Goal: Task Accomplishment & Management: Complete application form

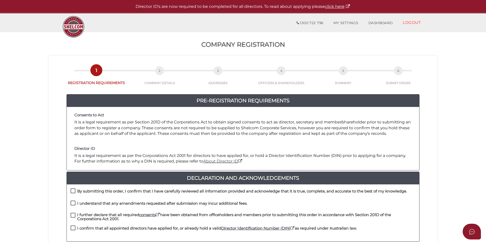
scroll to position [107, 0]
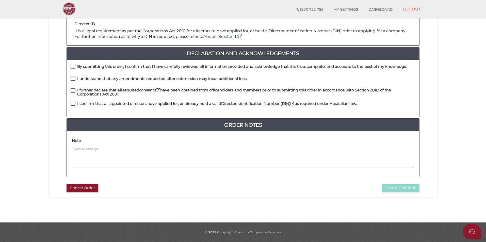
click at [99, 66] on h4 "By submitting this order, I confirm that I have carefully reviewed all informat…" at bounding box center [242, 66] width 330 height 4
checkbox input "true"
click at [96, 78] on h4 "I understand that any amendments requested after submission may incur additiona…" at bounding box center [162, 79] width 170 height 4
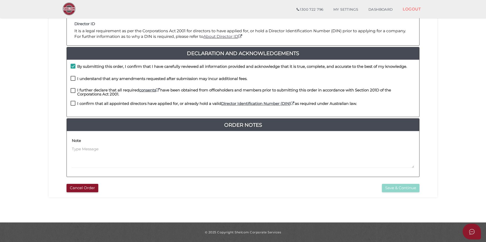
checkbox input "true"
click at [95, 93] on h4 "I further declare that all required consents have been obtained from officehold…" at bounding box center [246, 92] width 338 height 8
checkbox input "true"
click at [97, 105] on h4 "I confirm that all appointed directors have applied for, or already hold a vali…" at bounding box center [216, 104] width 279 height 4
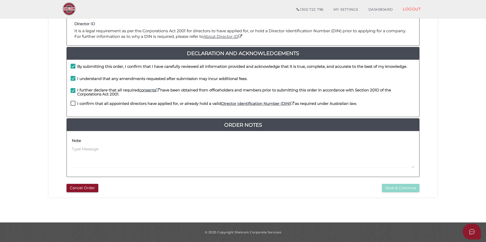
checkbox input "true"
click at [392, 189] on button "Save & Continue" at bounding box center [401, 188] width 38 height 8
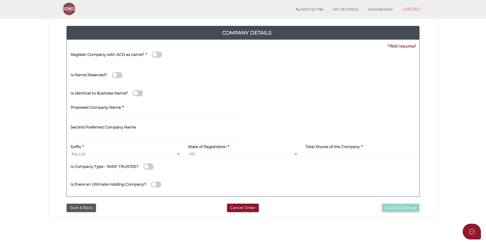
scroll to position [51, 0]
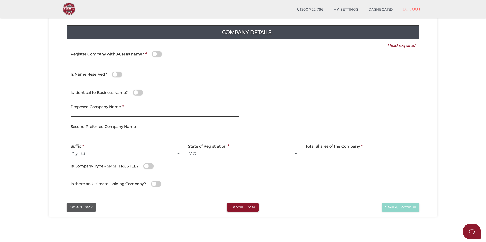
click at [114, 111] on input "text" at bounding box center [155, 114] width 169 height 6
type input "WAHEGURU INSULATION SERVICE"
click at [142, 122] on div "Second Preferred Company Name" at bounding box center [155, 129] width 169 height 16
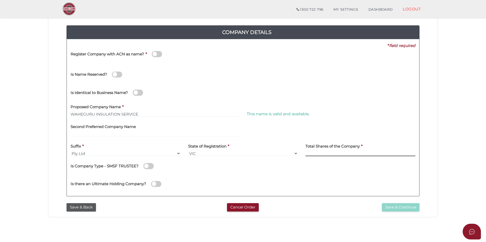
click at [330, 152] on input at bounding box center [360, 154] width 110 height 6
type input "100"
click at [215, 175] on div "Is there an Ultimate Holding Company?" at bounding box center [159, 181] width 176 height 14
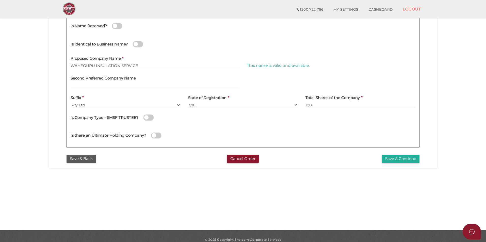
scroll to position [102, 0]
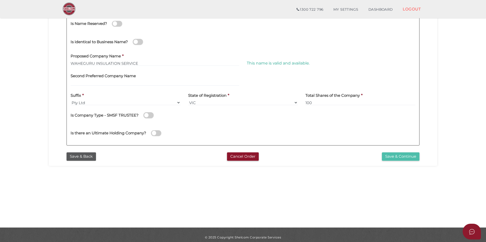
click at [385, 155] on button "Save & Continue" at bounding box center [401, 156] width 38 height 8
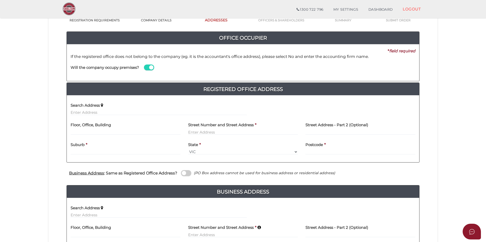
scroll to position [76, 0]
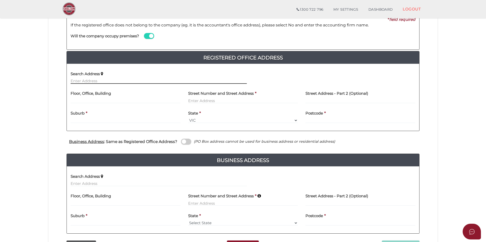
click at [130, 82] on input "text" at bounding box center [159, 81] width 176 height 6
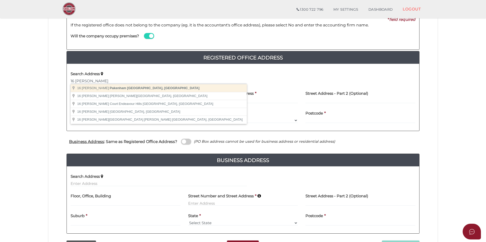
type input "[STREET_ADDRESS][PERSON_NAME]"
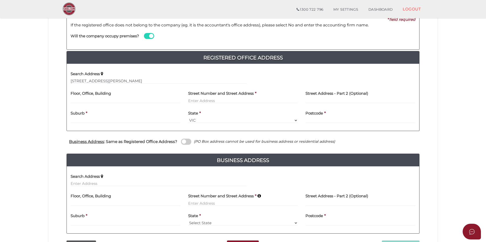
type input "[STREET_ADDRESS][PERSON_NAME]"
type input "[GEOGRAPHIC_DATA]"
select select "VIC"
type input "3810"
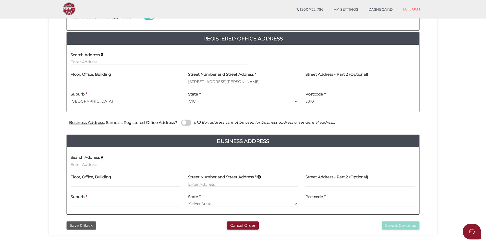
scroll to position [127, 0]
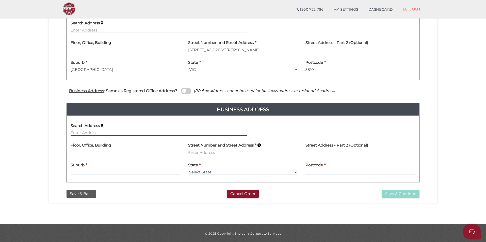
click at [116, 130] on input "text" at bounding box center [159, 133] width 176 height 6
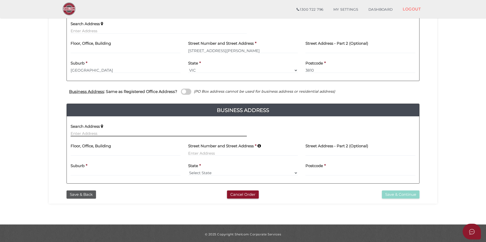
scroll to position [128, 0]
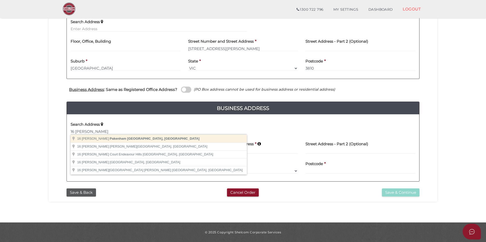
type input "16 Quirk Rd, Pakenham VIC, Australia"
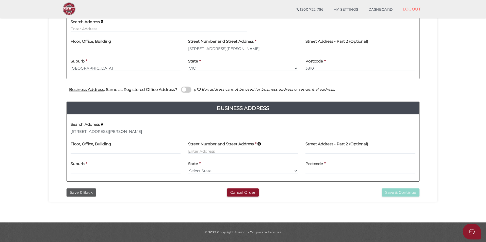
type input "16 Quirk Road"
type input "Pakenham"
select select "VIC"
type input "3810"
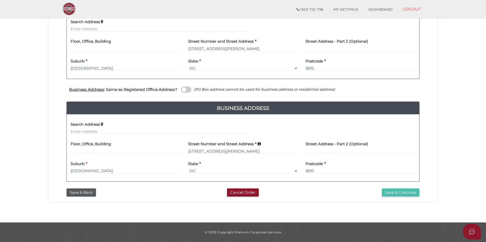
click at [410, 193] on button "Save & Continue" at bounding box center [401, 192] width 38 height 8
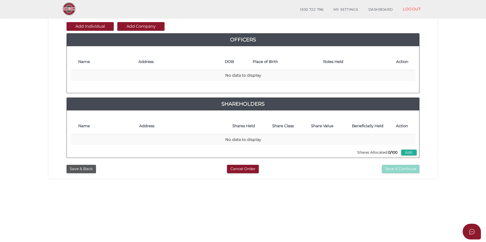
scroll to position [25, 0]
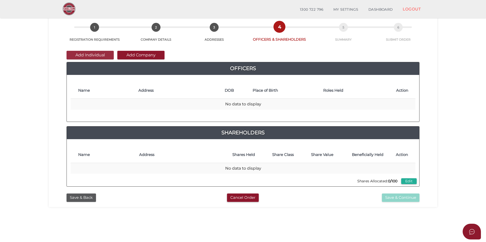
click at [106, 54] on button "Add Individual" at bounding box center [90, 55] width 47 height 9
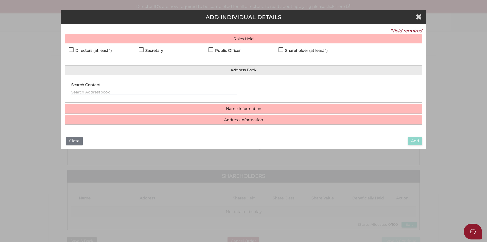
click at [99, 52] on h4 "Directors (at least 1)" at bounding box center [93, 50] width 37 height 4
checkbox input "true"
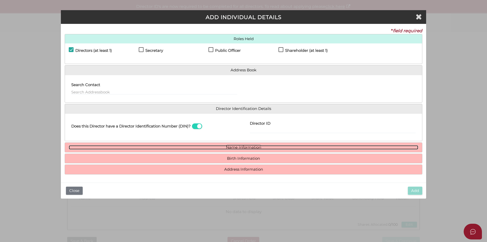
click at [254, 146] on link "Name Information" at bounding box center [244, 147] width 350 height 4
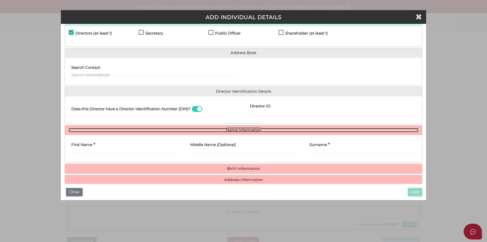
scroll to position [26, 0]
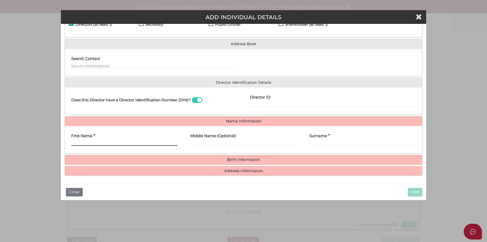
click at [121, 141] on input "First Name" at bounding box center [124, 143] width 106 height 6
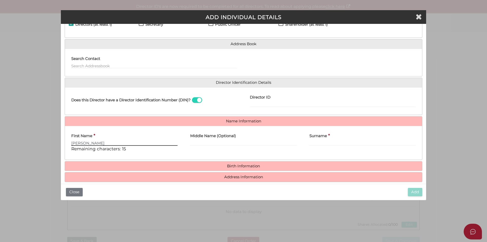
type input "Kawal"
click at [114, 68] on input "text" at bounding box center [154, 66] width 166 height 6
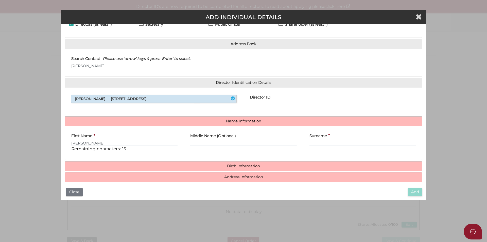
click at [114, 102] on li "Kawaljeet Kaur - - 28 Passion Crescent, Tarneit, VIC, 3029" at bounding box center [153, 99] width 165 height 8
type input "Kawaljeet"
type input "Kaur"
select select
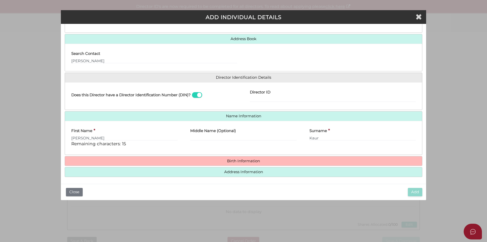
scroll to position [32, 0]
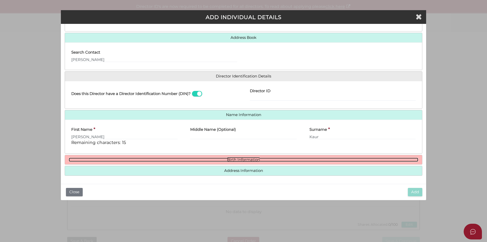
click at [231, 158] on link "Birth Information" at bounding box center [244, 160] width 350 height 4
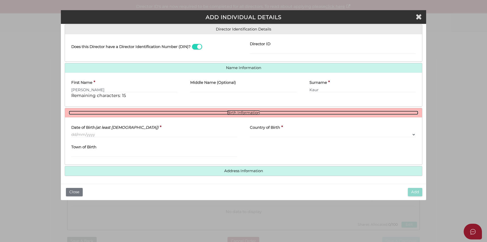
scroll to position [80, 0]
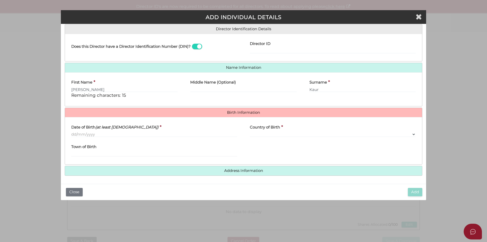
click at [132, 131] on label "Date of Birth (at least 18 years old)" at bounding box center [114, 126] width 87 height 10
click at [132, 131] on input "Date of Birth (at least 18 years old)" at bounding box center [154, 134] width 166 height 6
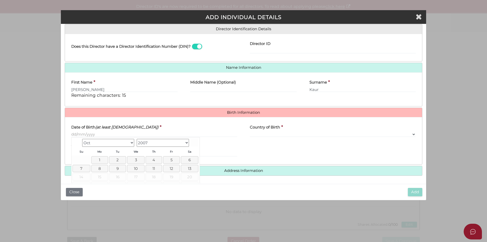
click at [136, 128] on div "Date of Birth (at least 18 years old) *" at bounding box center [154, 129] width 166 height 16
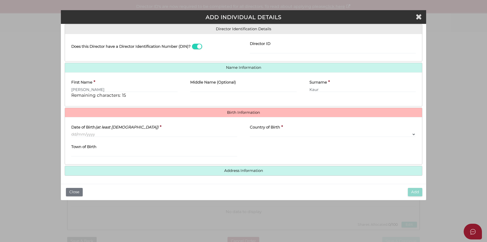
click at [216, 174] on h4 "Address Information" at bounding box center [243, 170] width 357 height 9
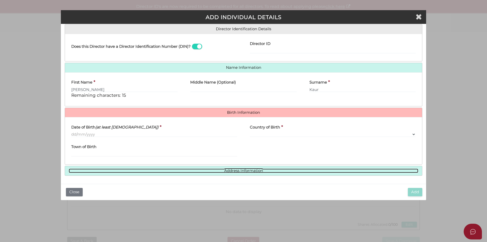
click at [207, 170] on link "Address Information" at bounding box center [244, 171] width 350 height 4
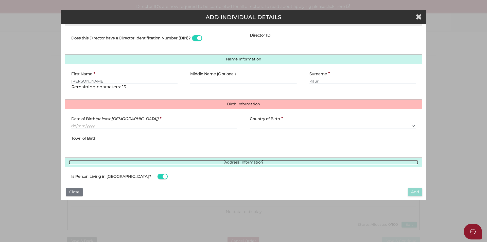
scroll to position [81, 0]
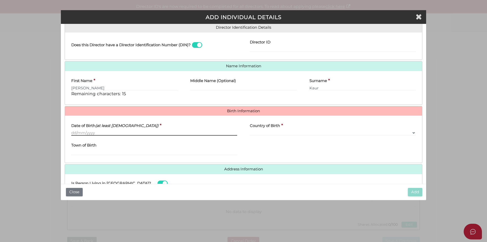
click at [105, 131] on input "Date of Birth (at least 18 years old)" at bounding box center [154, 133] width 166 height 6
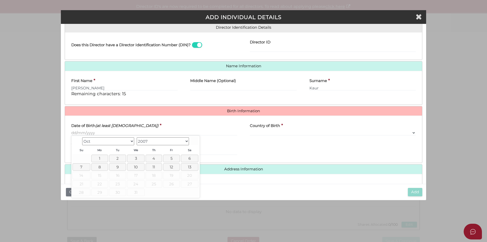
click at [139, 129] on div "Date of Birth (at least 18 years old) *" at bounding box center [154, 128] width 166 height 16
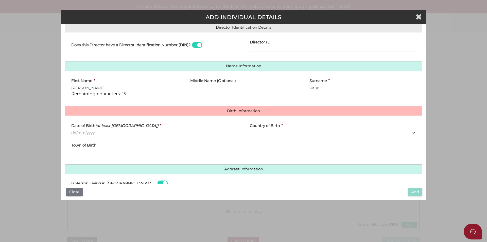
click at [122, 126] on icon "(at least [DEMOGRAPHIC_DATA])" at bounding box center [126, 125] width 63 height 5
click at [122, 130] on input "Date of Birth (at least 18 years old)" at bounding box center [154, 133] width 166 height 6
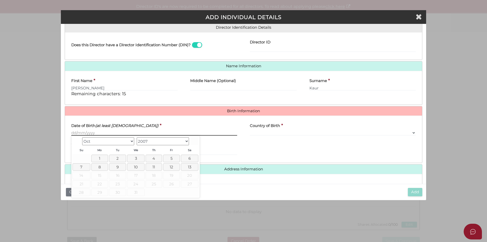
paste input "[DATE]"
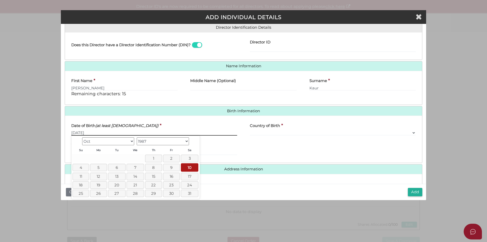
type input "[DATE]"
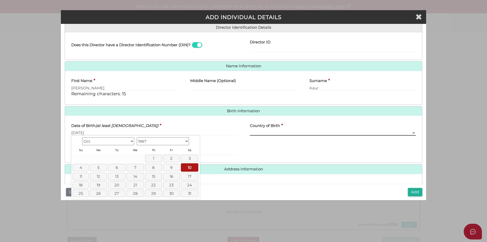
click at [270, 132] on select "Please Select v Australia Afghanistan Albania Algeria American Samoa Andorra An…" at bounding box center [333, 133] width 166 height 6
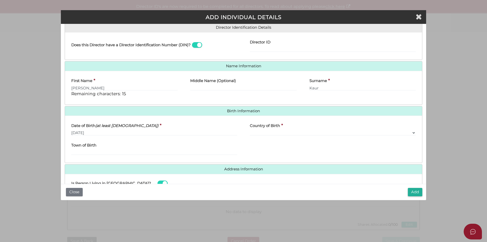
click at [283, 147] on div "State of Birth Please Select VIC ACT NSW NT QLD TAS WA SA" at bounding box center [333, 149] width 179 height 20
click at [266, 131] on select "Please Select v Australia Afghanistan Albania Algeria American Samoa Andorra An…" at bounding box center [333, 133] width 166 height 6
select select "[GEOGRAPHIC_DATA]"
click at [250, 130] on select "Please Select v Australia Afghanistan Albania Algeria American Samoa Andorra An…" at bounding box center [333, 133] width 166 height 6
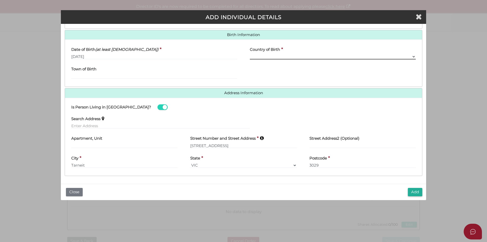
scroll to position [158, 0]
click at [416, 196] on button "Add" at bounding box center [415, 192] width 14 height 8
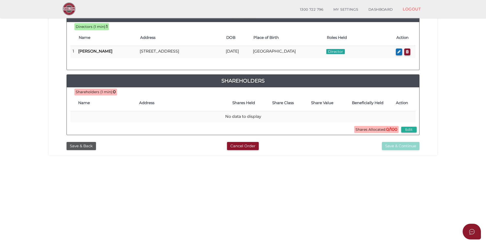
scroll to position [56, 0]
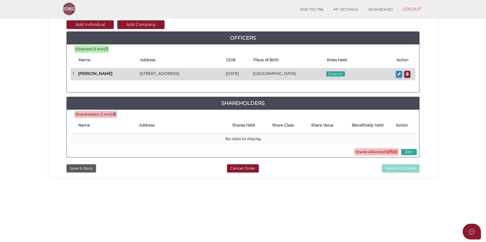
click at [396, 75] on button "button" at bounding box center [399, 74] width 6 height 7
checkbox input "true"
type input "0"
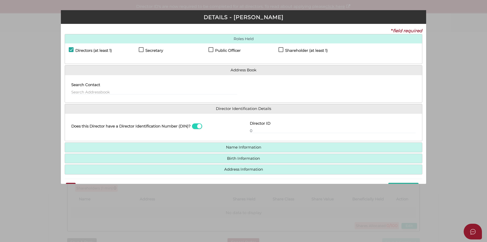
click at [318, 48] on h4 "Shareholder (at least 1)" at bounding box center [306, 50] width 43 height 4
checkbox input "true"
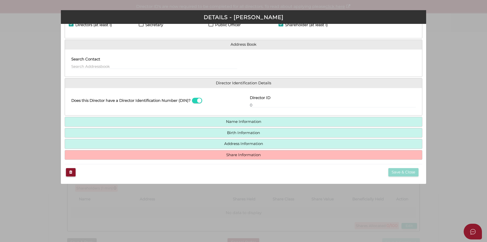
scroll to position [26, 0]
click at [259, 158] on h4 "Share Information" at bounding box center [243, 154] width 357 height 9
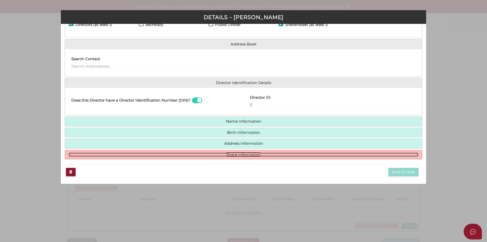
click at [257, 155] on link "Share Information" at bounding box center [244, 155] width 350 height 4
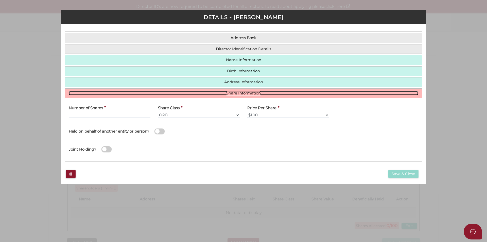
scroll to position [34, 0]
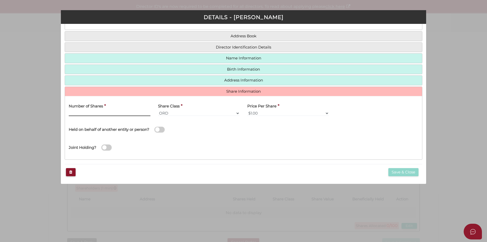
click at [81, 111] on input "Number of Shares" at bounding box center [110, 113] width 82 height 6
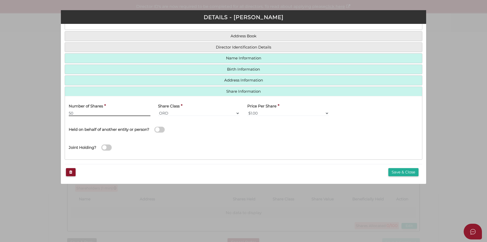
type input "50"
click at [408, 174] on button "Save & Close" at bounding box center [404, 172] width 30 height 8
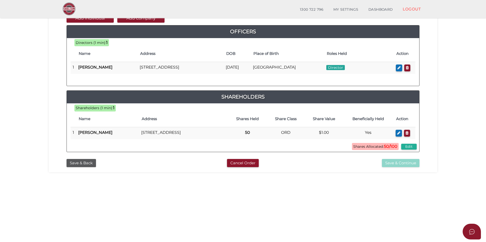
scroll to position [25, 0]
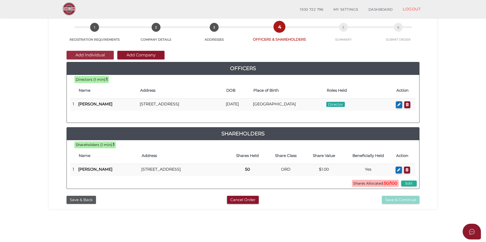
click at [109, 54] on button "Add Individual" at bounding box center [90, 55] width 47 height 9
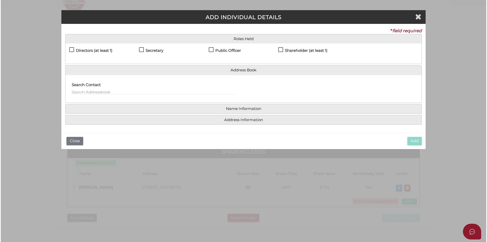
scroll to position [0, 0]
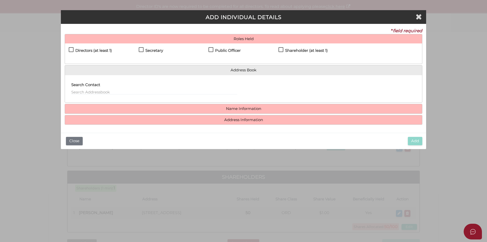
click at [228, 51] on h4 "Public Officer" at bounding box center [228, 50] width 26 height 4
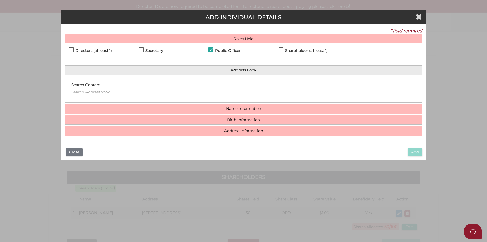
click at [228, 51] on h4 "Public Officer" at bounding box center [228, 50] width 26 height 4
checkbox input "false"
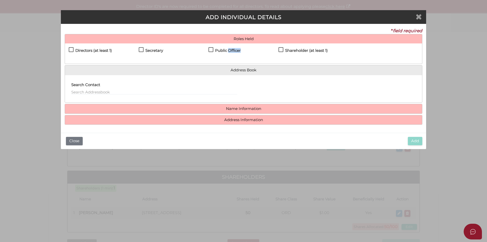
click at [417, 19] on icon "Close" at bounding box center [419, 17] width 6 height 8
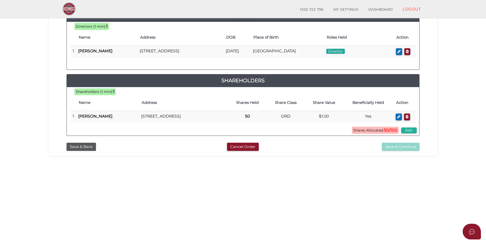
scroll to position [51, 0]
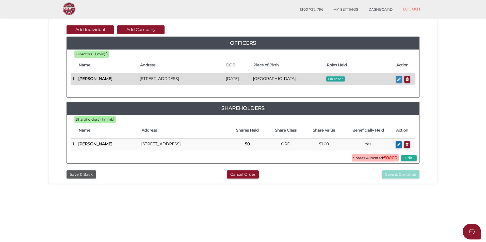
click at [396, 81] on button "button" at bounding box center [399, 79] width 6 height 7
checkbox input "true"
type input "0"
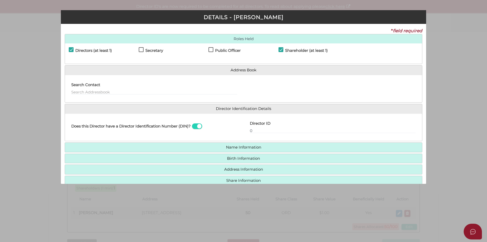
click at [152, 51] on h4 "Secretary" at bounding box center [154, 50] width 18 height 4
checkbox input "true"
click at [238, 47] on div "Public Officer" at bounding box center [244, 51] width 70 height 9
click at [230, 49] on h4 "Public Officer" at bounding box center [228, 50] width 26 height 4
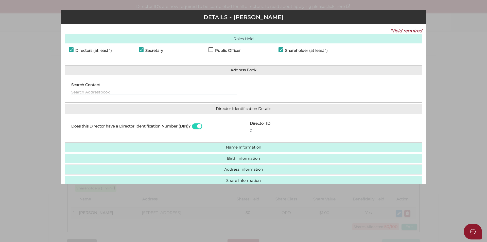
checkbox input "true"
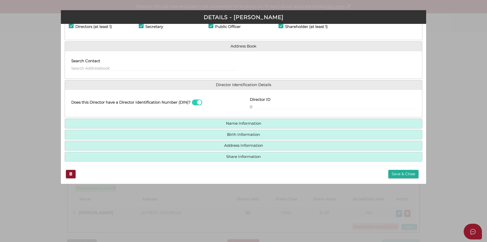
scroll to position [26, 0]
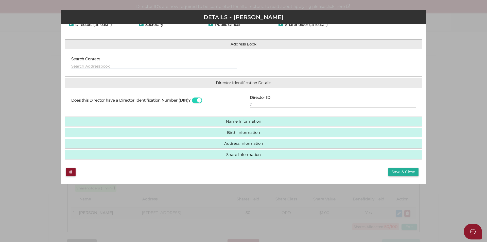
click at [261, 103] on input "0" at bounding box center [333, 105] width 166 height 6
click at [263, 119] on h4 "Name Information" at bounding box center [243, 121] width 357 height 9
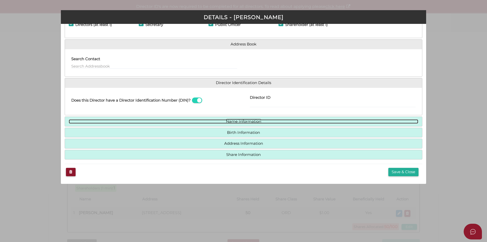
click at [263, 121] on link "Name Information" at bounding box center [244, 121] width 350 height 4
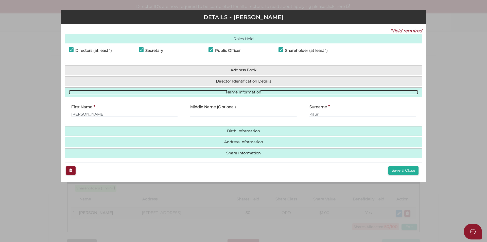
scroll to position [0, 0]
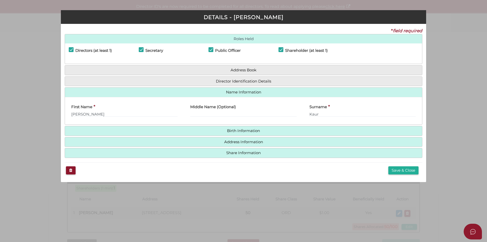
click at [269, 133] on h4 "Birth Information" at bounding box center [243, 130] width 357 height 9
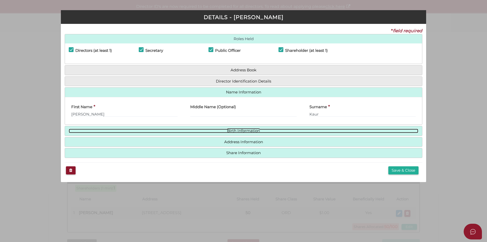
click at [268, 130] on link "Birth Information" at bounding box center [244, 131] width 350 height 4
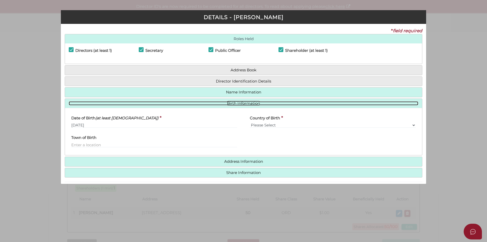
scroll to position [18, 0]
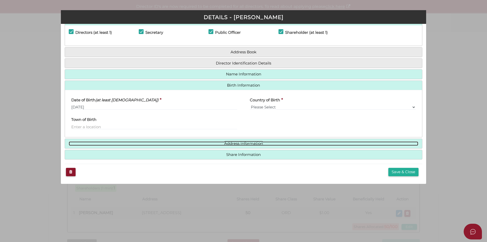
click at [230, 142] on link "Address Information" at bounding box center [244, 143] width 350 height 4
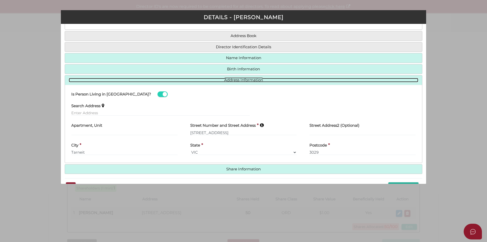
scroll to position [49, 0]
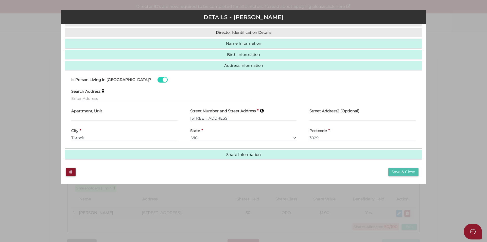
click at [397, 172] on button "Save & Close" at bounding box center [404, 172] width 30 height 8
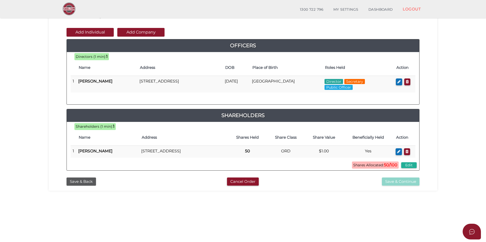
scroll to position [5, 0]
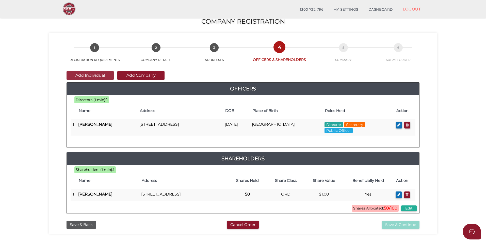
click at [96, 73] on button "Add Individual" at bounding box center [90, 75] width 47 height 9
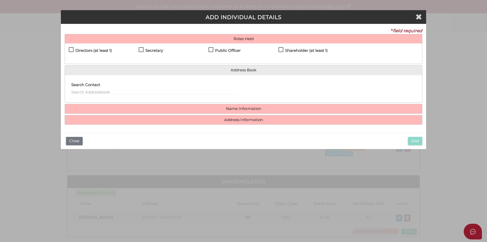
click at [307, 51] on h4 "Shareholder (at least 1)" at bounding box center [306, 50] width 43 height 4
checkbox input "true"
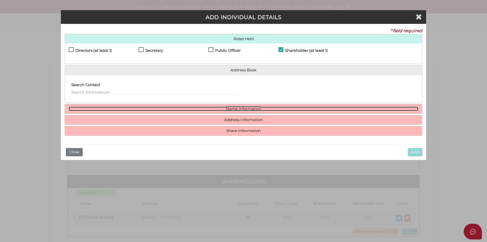
click at [249, 108] on link "Name Information" at bounding box center [244, 109] width 350 height 4
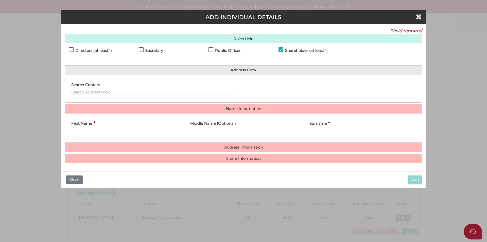
drag, startPoint x: 119, startPoint y: 124, endPoint x: 113, endPoint y: 135, distance: 12.4
click at [118, 127] on div "First Name *" at bounding box center [124, 126] width 106 height 16
click at [115, 129] on input "First Name" at bounding box center [124, 131] width 106 height 6
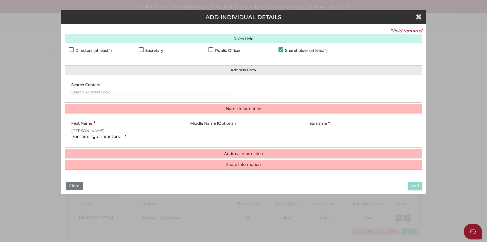
type input "AMARJEET"
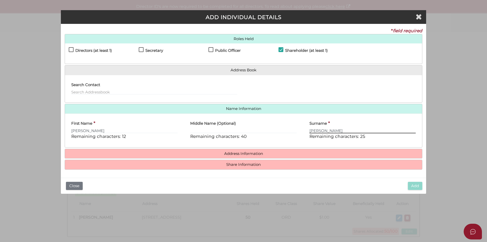
type input "SINGH"
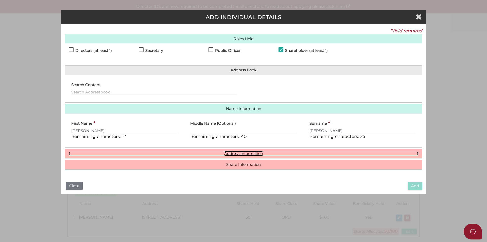
click at [236, 152] on link "Address Information" at bounding box center [244, 154] width 350 height 4
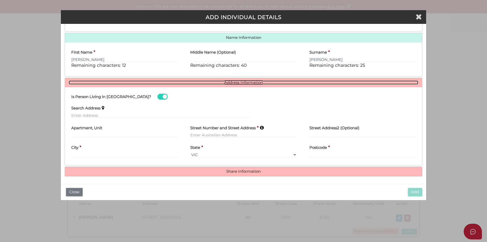
scroll to position [72, 0]
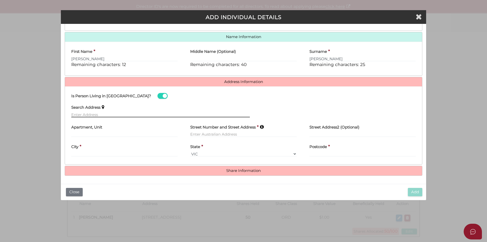
click at [139, 115] on input "text" at bounding box center [160, 115] width 179 height 6
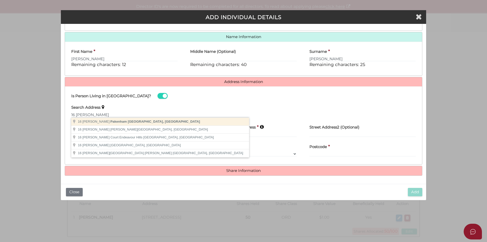
type input "16 Quirk Rd, Pakenham VIC, Australia"
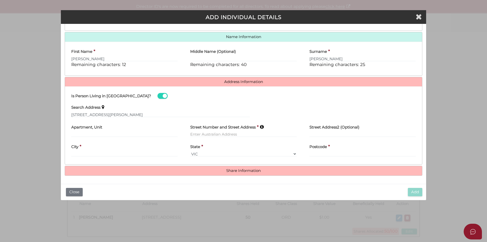
type input "16 Quirk Road"
type input "Pakenham"
select select "VIC"
type input "3810"
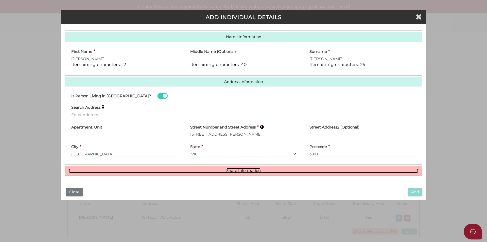
click at [232, 170] on link "Share Information" at bounding box center [244, 171] width 350 height 4
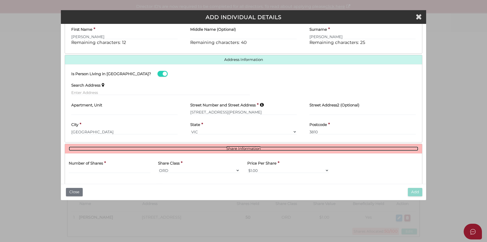
scroll to position [134, 0]
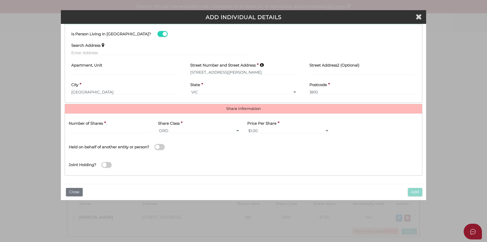
click at [152, 128] on div "Number of Shares *" at bounding box center [109, 128] width 89 height 20
click at [134, 130] on input "text" at bounding box center [110, 131] width 82 height 6
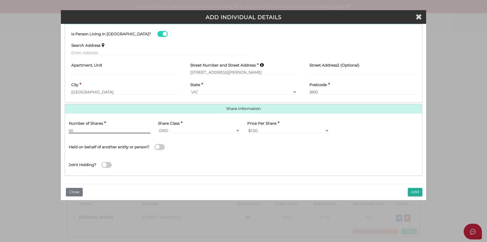
type input "50"
click at [411, 190] on button "Add" at bounding box center [415, 192] width 14 height 8
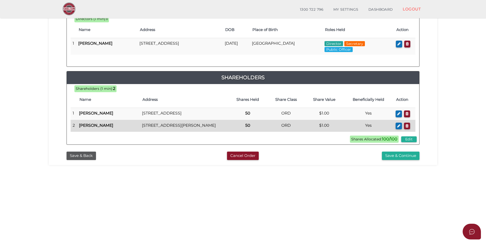
scroll to position [102, 0]
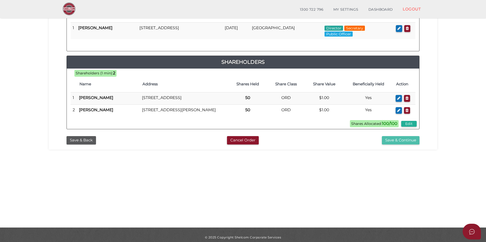
click at [403, 144] on button "Save & Continue" at bounding box center [401, 140] width 38 height 8
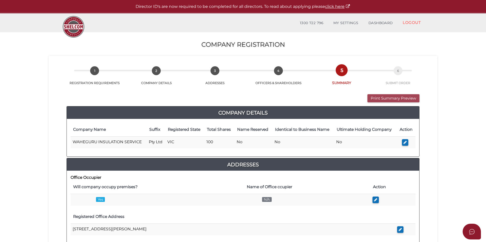
click at [396, 99] on button "Print Summary Preview" at bounding box center [393, 98] width 52 height 8
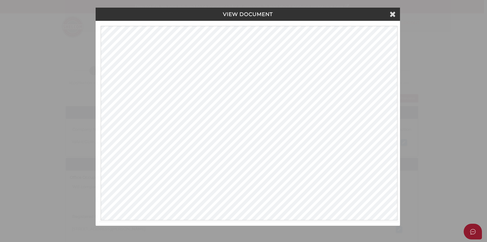
click at [397, 14] on div "VIEW DOCUMENT" at bounding box center [248, 14] width 305 height 13
click at [393, 16] on icon at bounding box center [393, 14] width 6 height 8
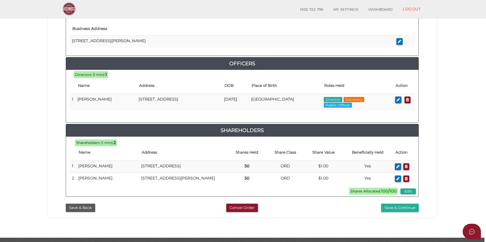
scroll to position [224, 0]
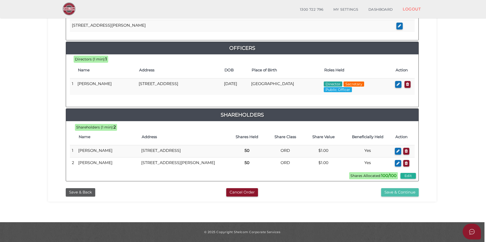
click at [399, 193] on button "Save & Continue" at bounding box center [400, 192] width 38 height 8
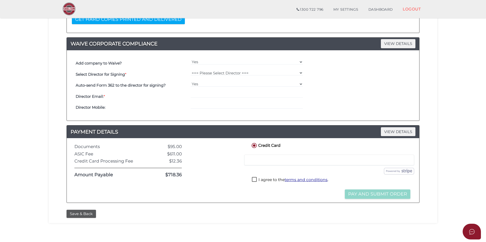
scroll to position [94, 0]
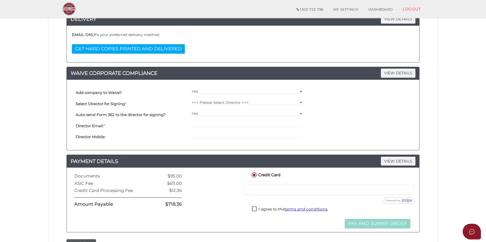
click at [223, 98] on div "=== Please Select Director === [PERSON_NAME]" at bounding box center [246, 103] width 115 height 11
click at [224, 100] on select "=== Please Select Director === [PERSON_NAME]" at bounding box center [247, 102] width 112 height 6
select select "000027182"
click at [191, 99] on select "=== Please Select Director === [PERSON_NAME]" at bounding box center [247, 102] width 112 height 6
click at [221, 113] on select "Yes No" at bounding box center [247, 114] width 112 height 6
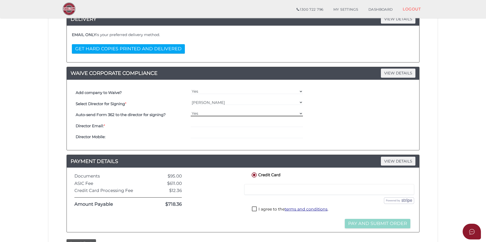
click at [191, 111] on select "Yes No" at bounding box center [247, 114] width 112 height 6
click at [214, 125] on input "email" at bounding box center [247, 125] width 112 height 6
click at [213, 123] on input "email" at bounding box center [247, 125] width 112 height 6
click at [203, 102] on select "=== Please Select Director === [PERSON_NAME]" at bounding box center [247, 102] width 112 height 6
click at [202, 90] on select "Yes No" at bounding box center [247, 92] width 112 height 6
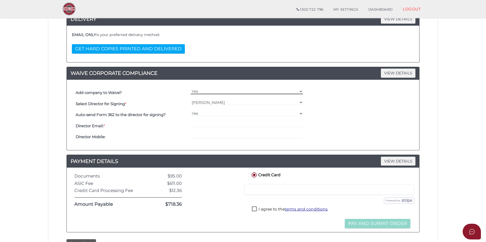
click at [191, 89] on select "Yes No" at bounding box center [247, 92] width 112 height 6
click at [201, 103] on select "=== Please Select Director === [PERSON_NAME]" at bounding box center [247, 102] width 112 height 6
click at [202, 103] on select "=== Please Select Director === [PERSON_NAME]" at bounding box center [247, 102] width 112 height 6
click at [207, 91] on select "Yes No" at bounding box center [247, 92] width 112 height 6
select select "No"
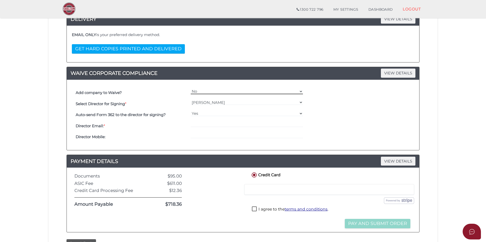
click at [191, 89] on select "Yes No" at bounding box center [247, 92] width 112 height 6
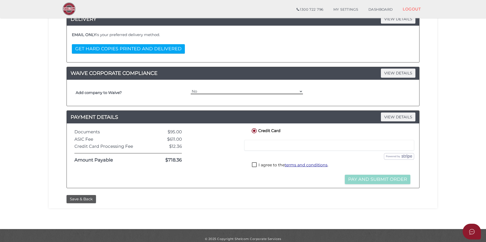
scroll to position [101, 0]
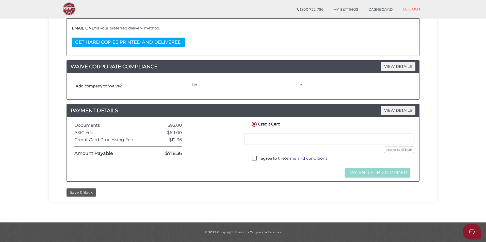
click at [257, 157] on label "I agree to the terms and conditions ." at bounding box center [290, 159] width 76 height 6
checkbox input "true"
click at [388, 172] on button "Pay and Submit Order" at bounding box center [377, 172] width 65 height 9
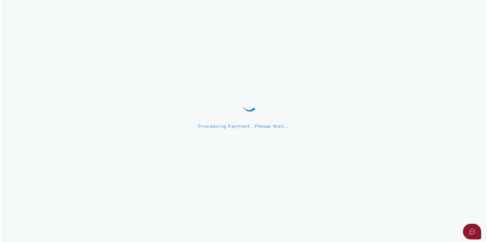
scroll to position [0, 0]
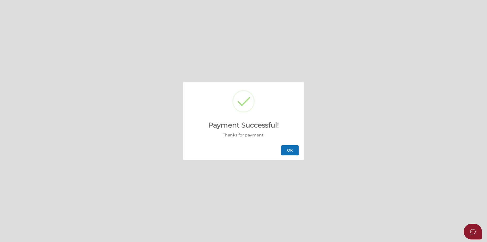
click at [288, 150] on button "OK" at bounding box center [290, 150] width 18 height 10
